Goal: Register for event/course

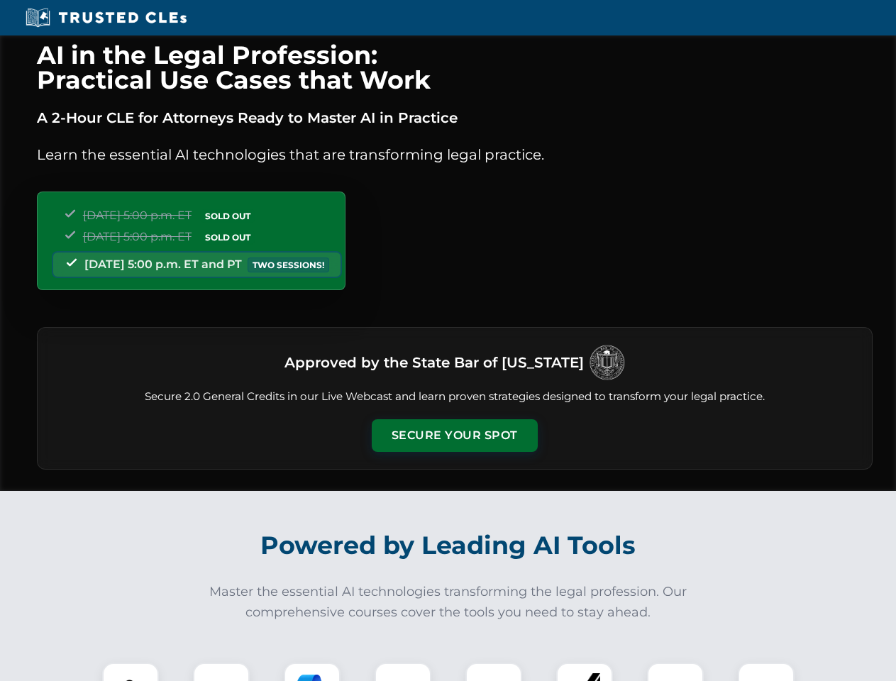
click at [454, 436] on button "Secure Your Spot" at bounding box center [455, 435] width 166 height 33
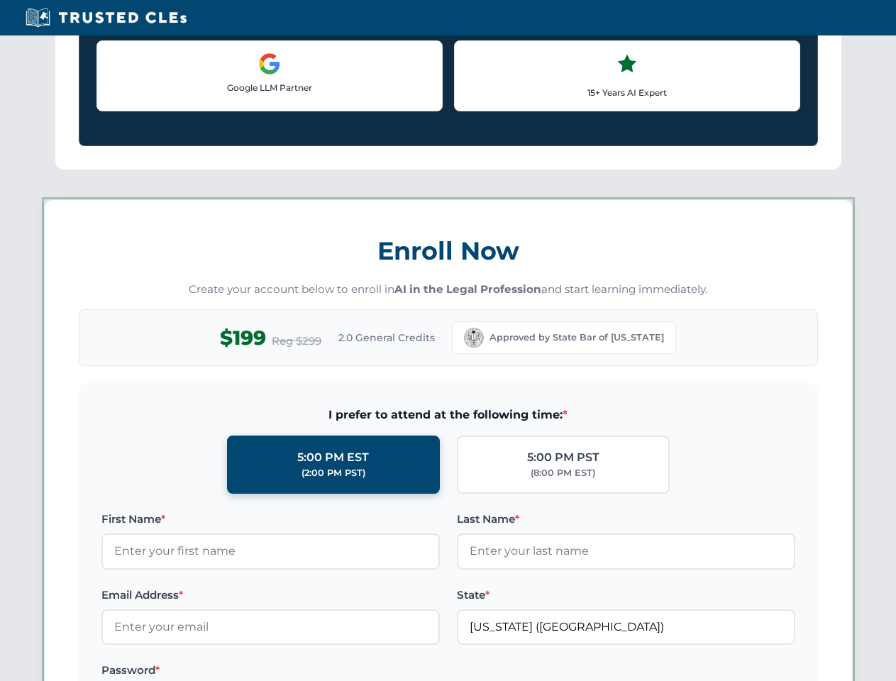
click at [221, 672] on label "Password *" at bounding box center [270, 670] width 339 height 17
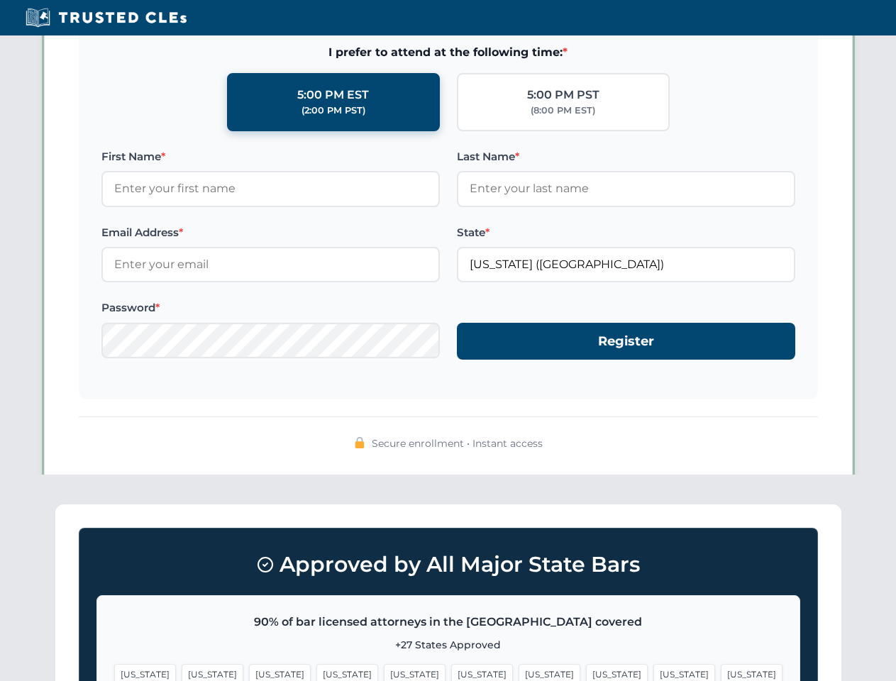
click at [451, 672] on span "[US_STATE]" at bounding box center [482, 674] width 62 height 21
click at [519, 672] on span "[US_STATE]" at bounding box center [550, 674] width 62 height 21
click at [654, 672] on span "[US_STATE]" at bounding box center [685, 674] width 62 height 21
